Goal: Information Seeking & Learning: Learn about a topic

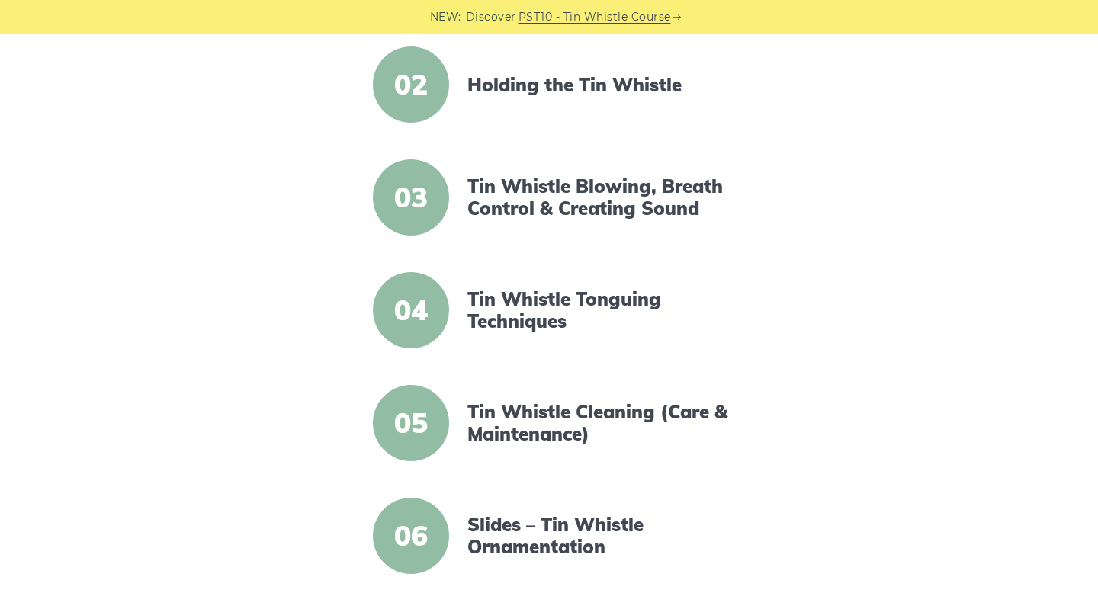
scroll to position [506, 0]
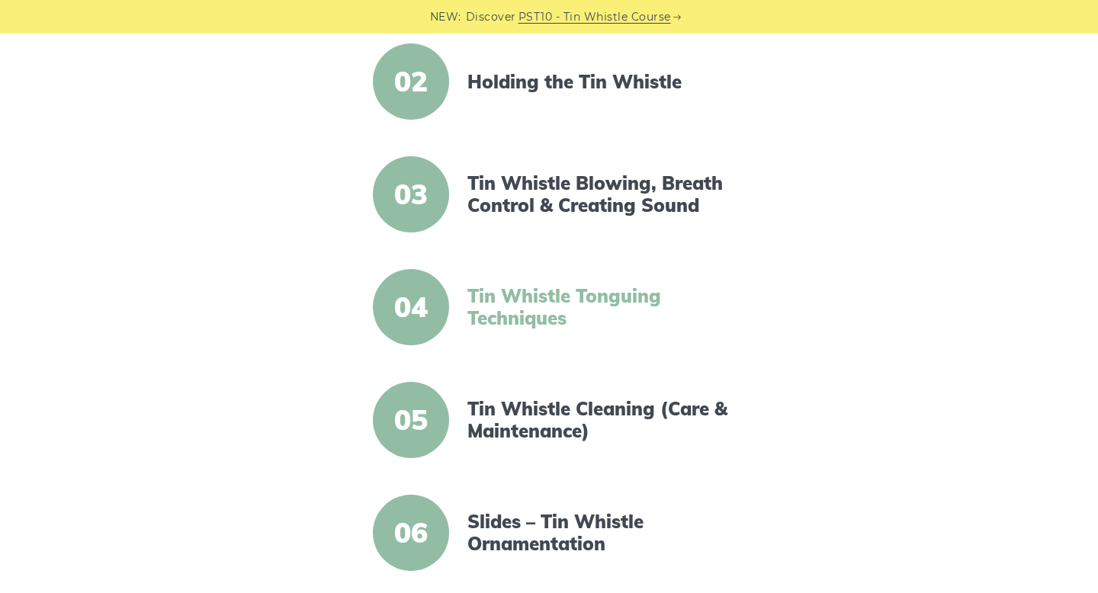
click at [589, 285] on link "Tin Whistle Tonguing Techniques" at bounding box center [598, 307] width 262 height 44
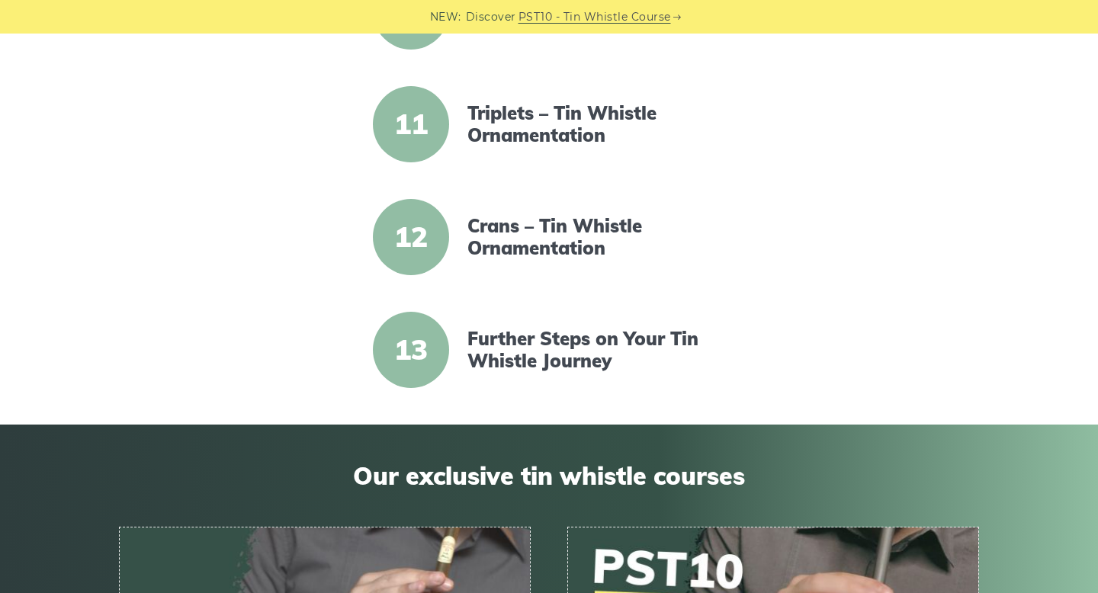
scroll to position [1478, 0]
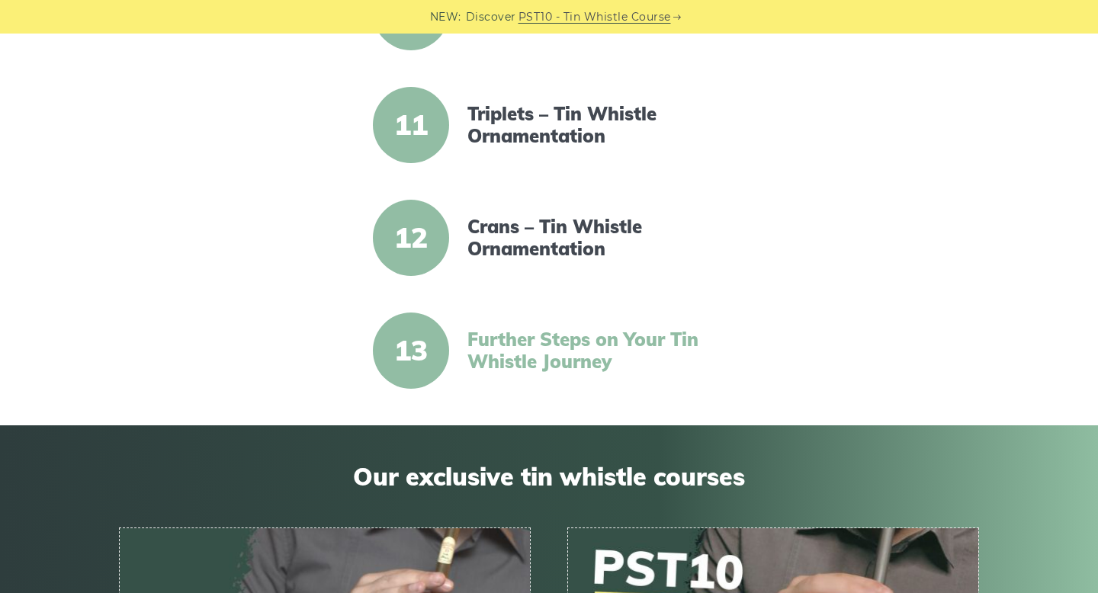
click at [591, 336] on link "Further Steps on Your Tin Whistle Journey" at bounding box center [598, 351] width 262 height 44
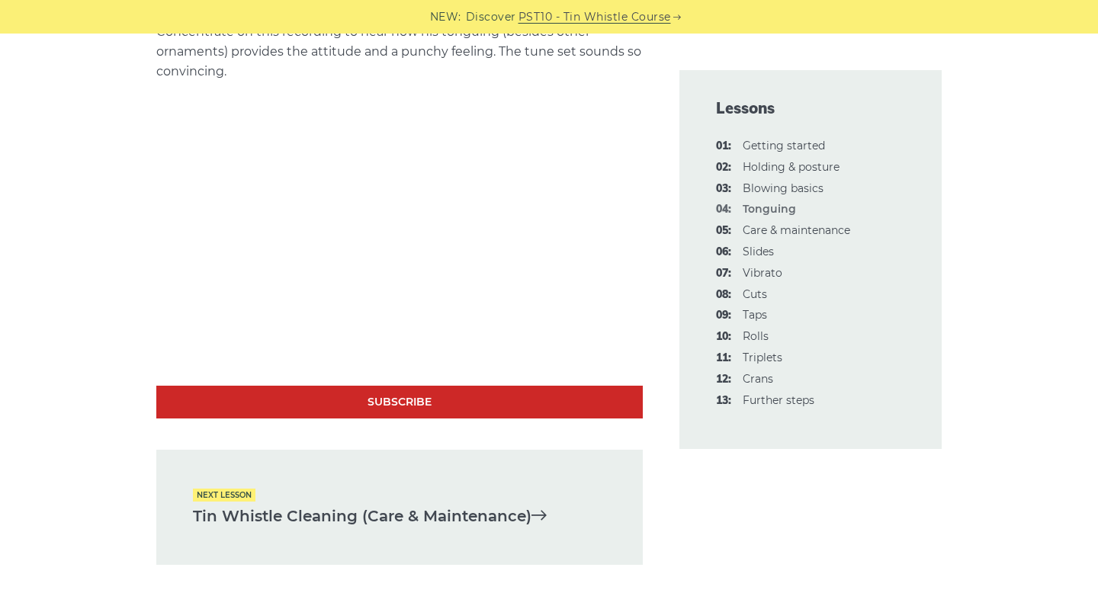
scroll to position [4656, 0]
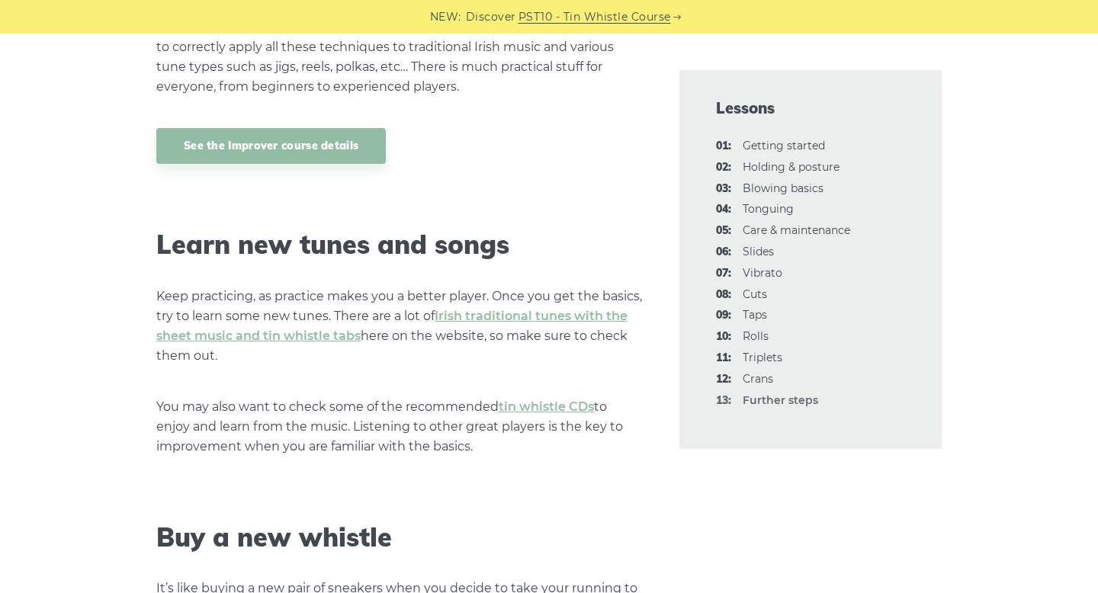
scroll to position [1895, 0]
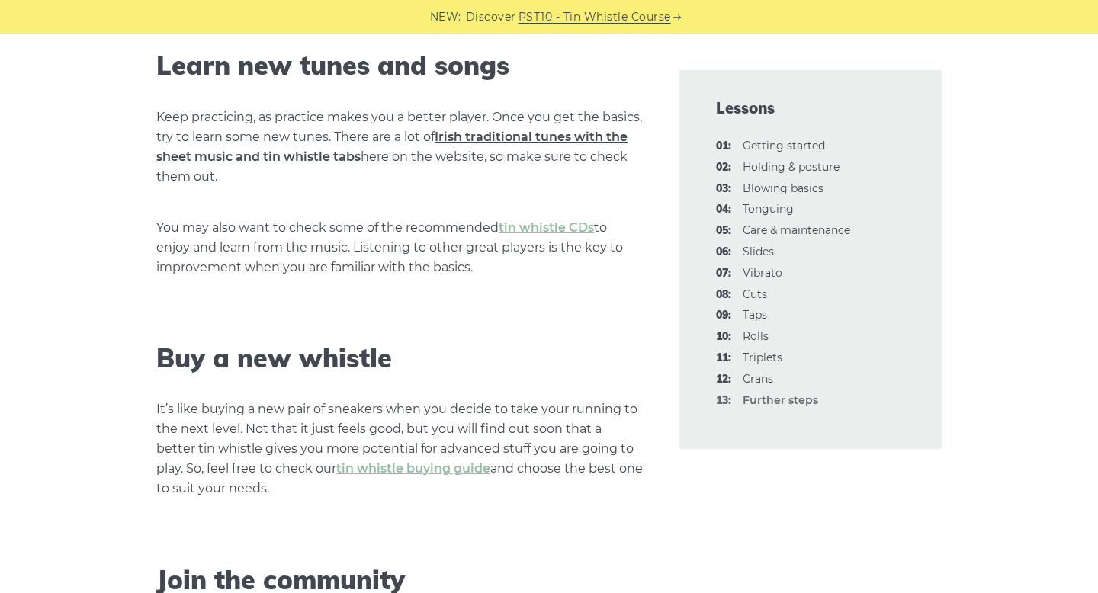
click at [545, 137] on link "Irish traditional tunes with the sheet music and tin whistle tabs" at bounding box center [391, 147] width 471 height 34
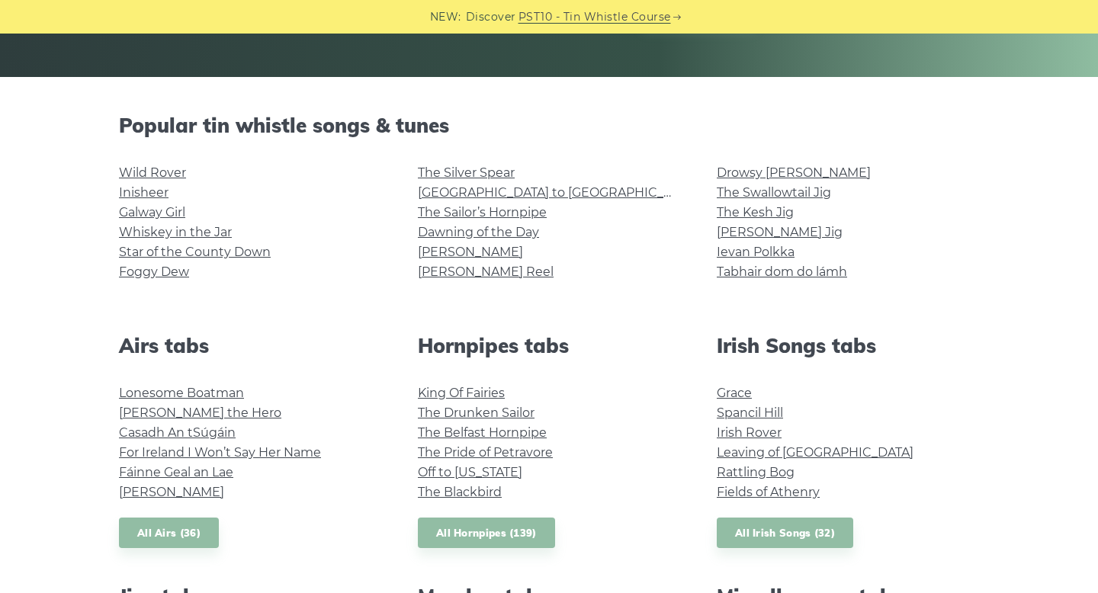
scroll to position [326, 0]
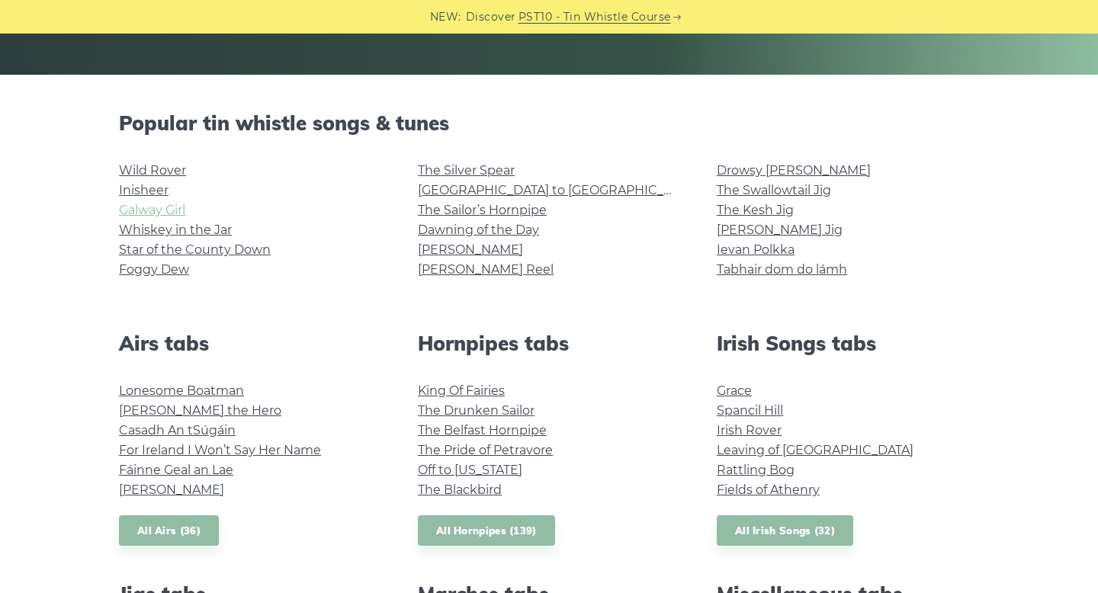
click at [160, 213] on link "Galway Girl" at bounding box center [152, 210] width 66 height 14
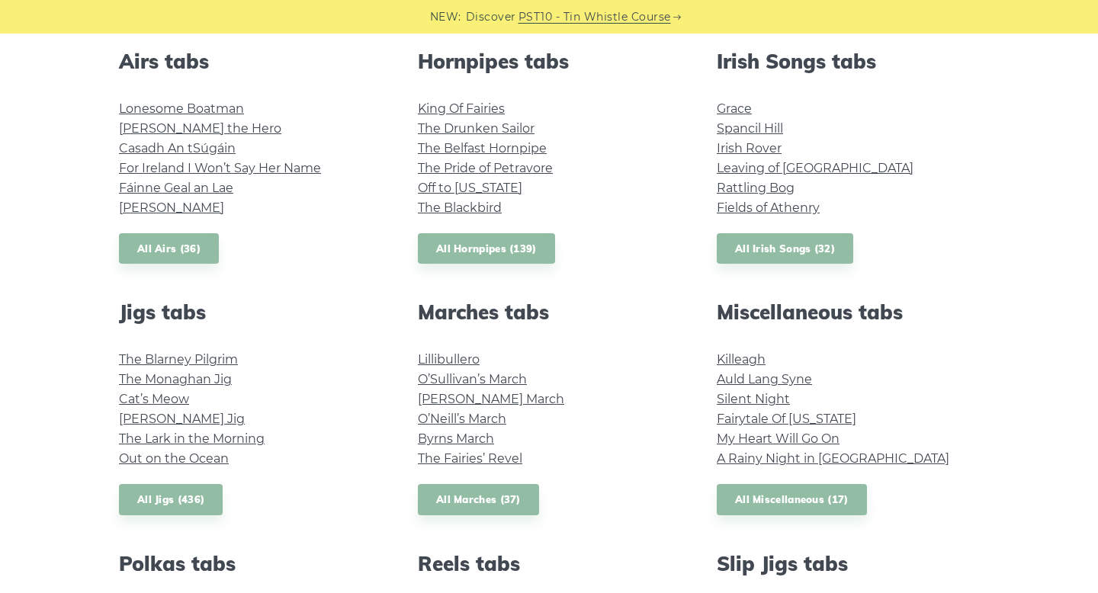
scroll to position [610, 0]
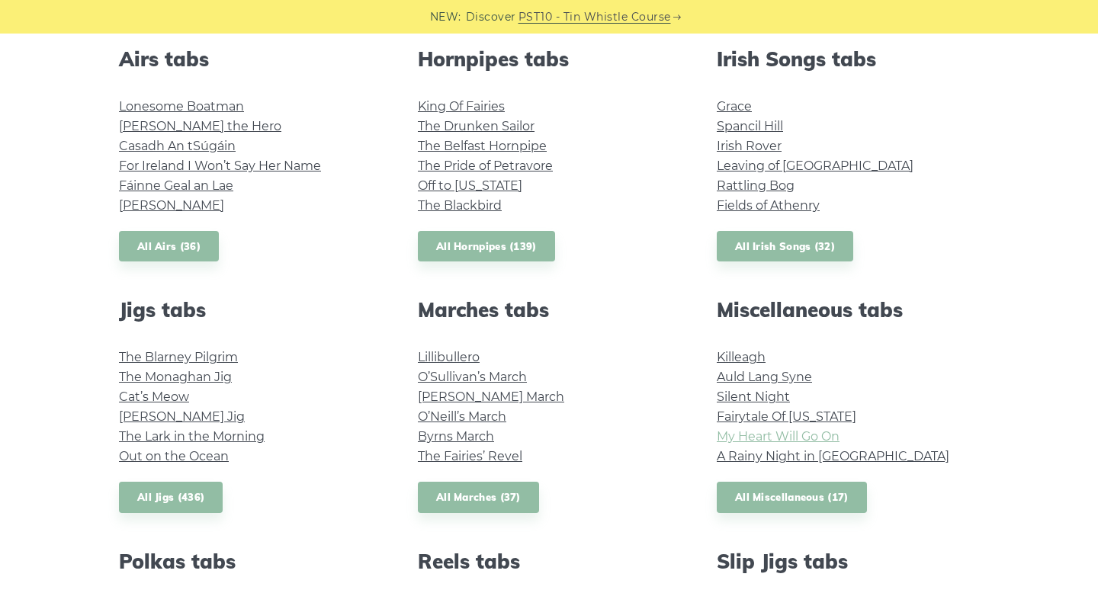
click at [772, 432] on link "My Heart Will Go On" at bounding box center [778, 436] width 123 height 14
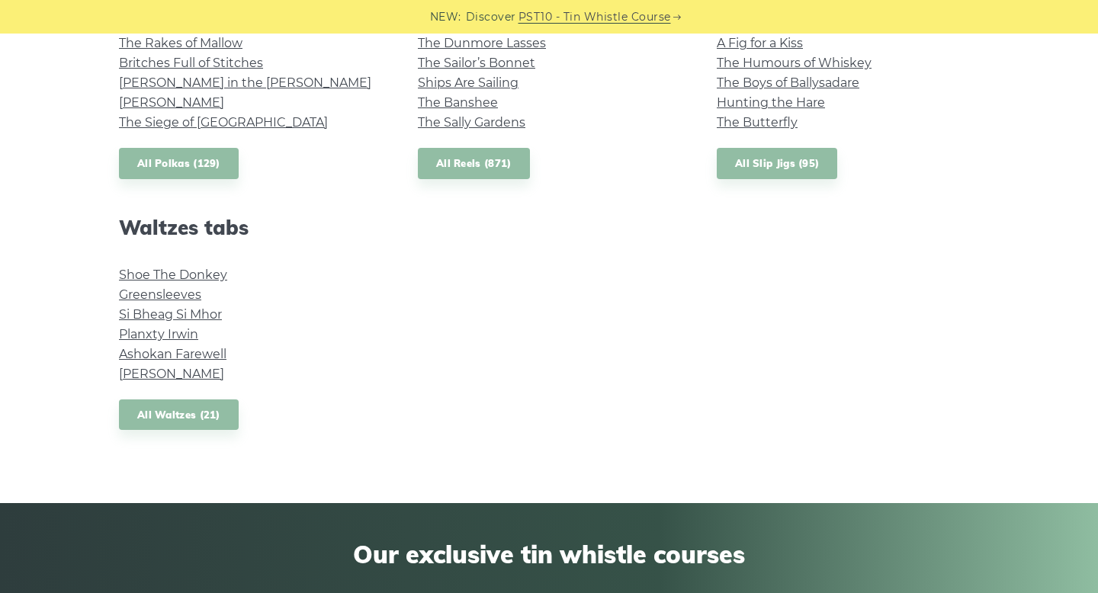
scroll to position [1207, 0]
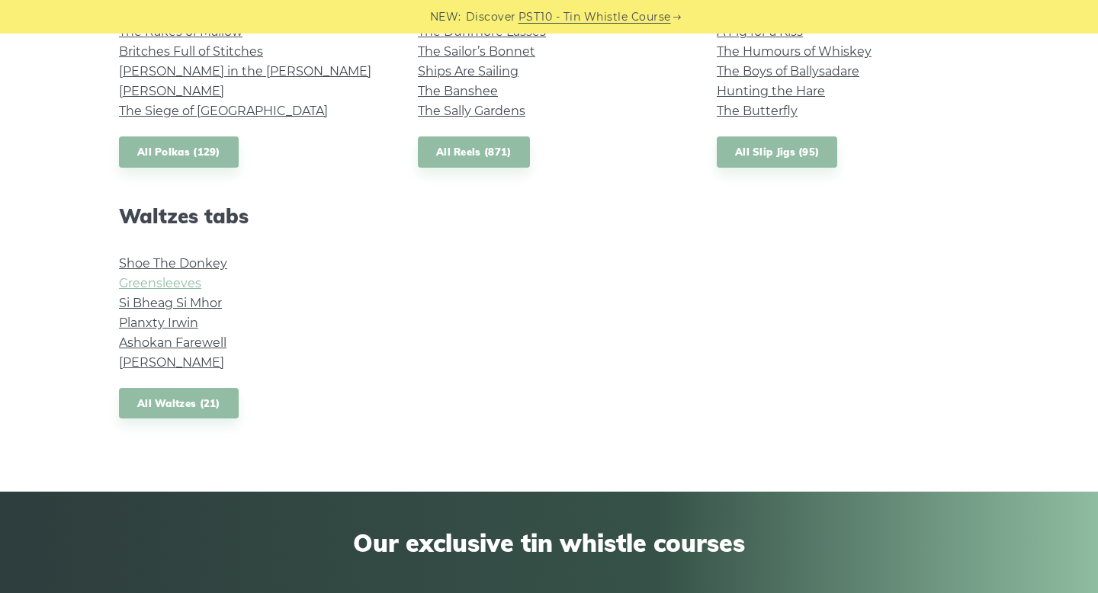
click at [178, 283] on link "Greensleeves" at bounding box center [160, 283] width 82 height 14
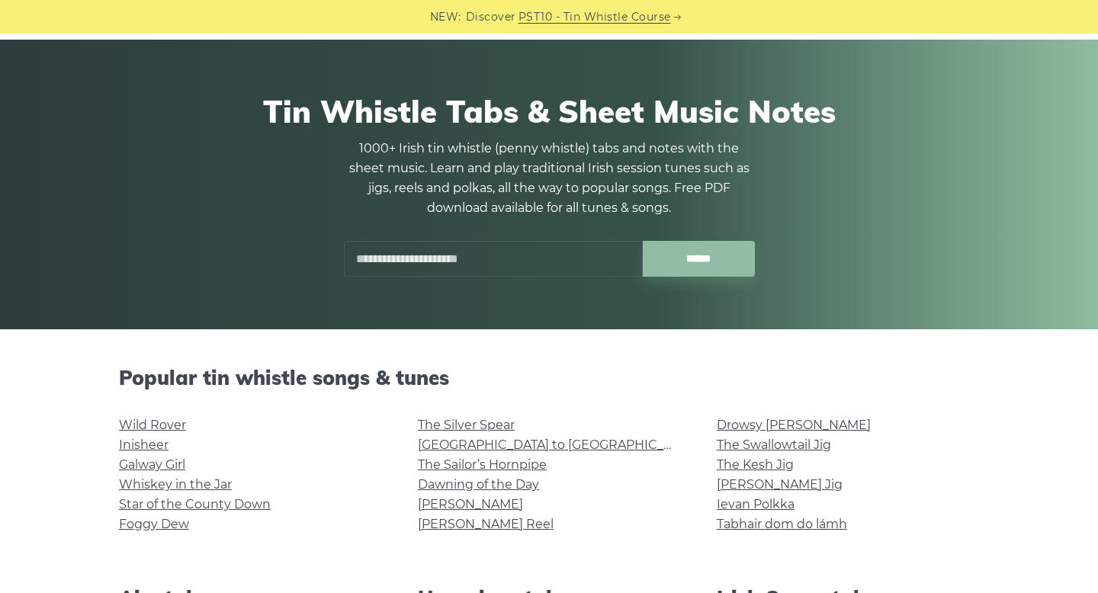
scroll to position [0, 0]
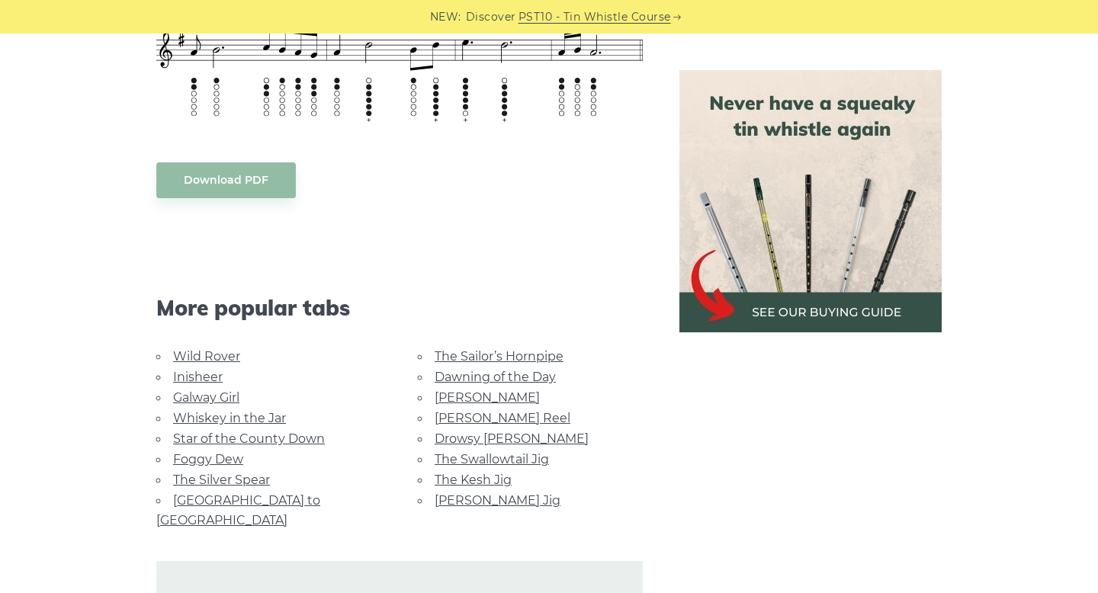
scroll to position [736, 0]
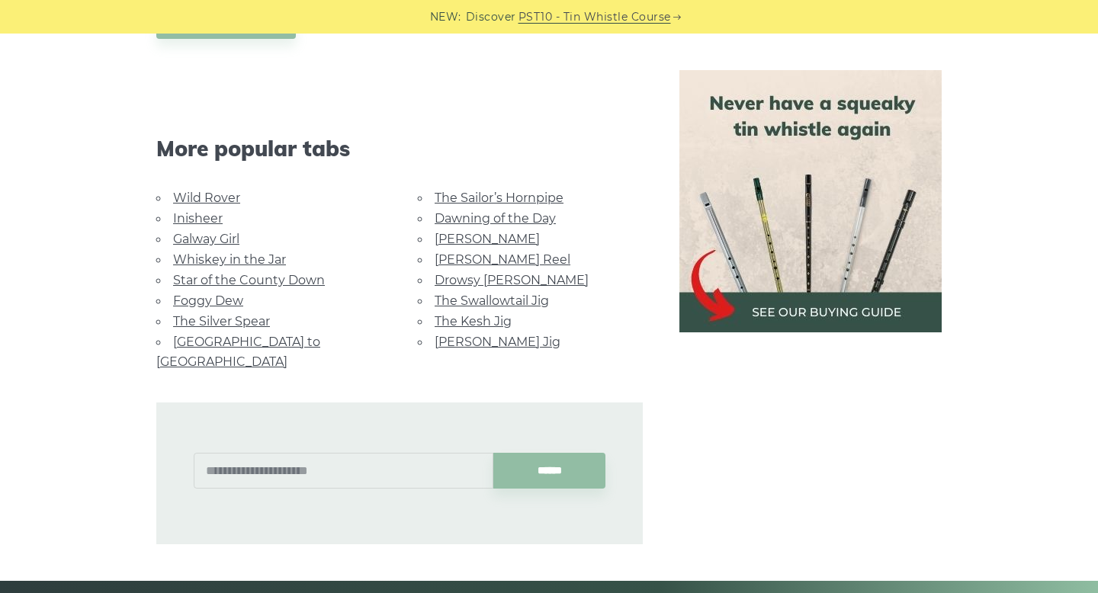
scroll to position [926, 0]
click at [294, 278] on link "Star of the County Down" at bounding box center [249, 279] width 152 height 14
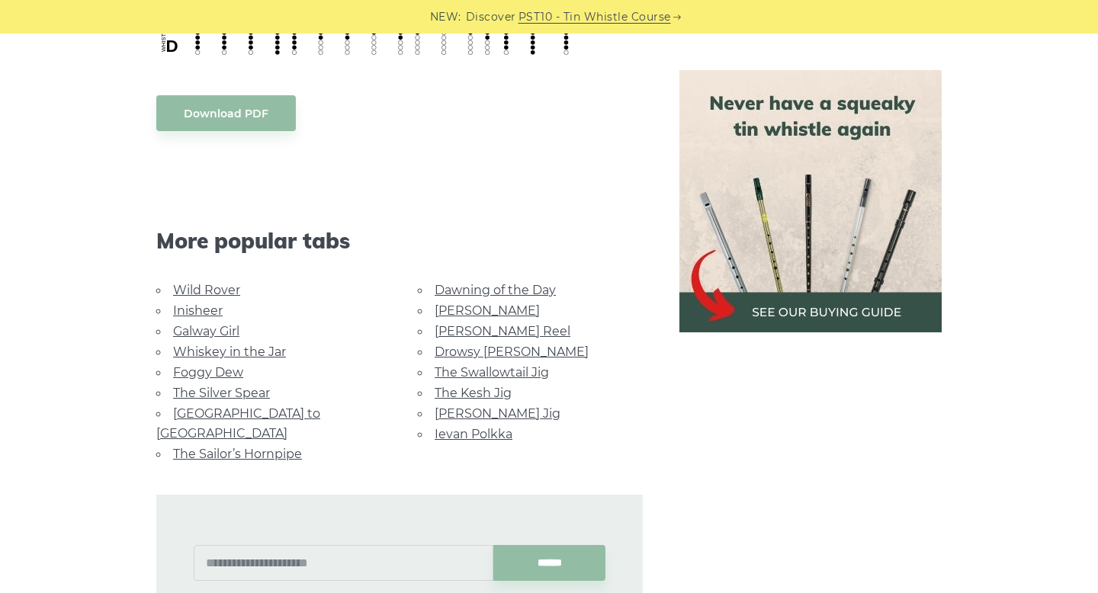
scroll to position [815, 0]
